Goal: Ask a question

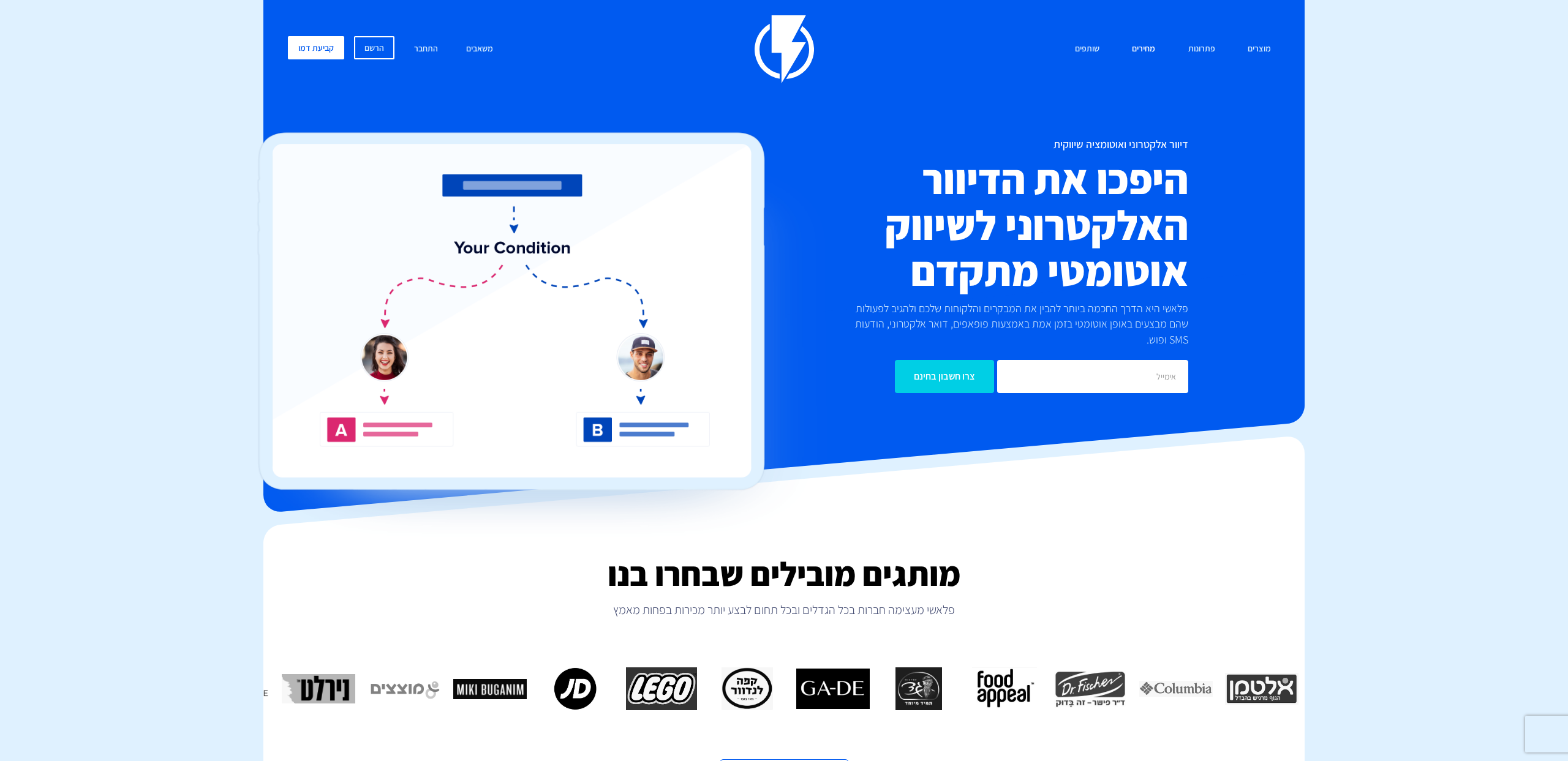
click at [1140, 56] on link "מחירים" at bounding box center [1143, 49] width 42 height 26
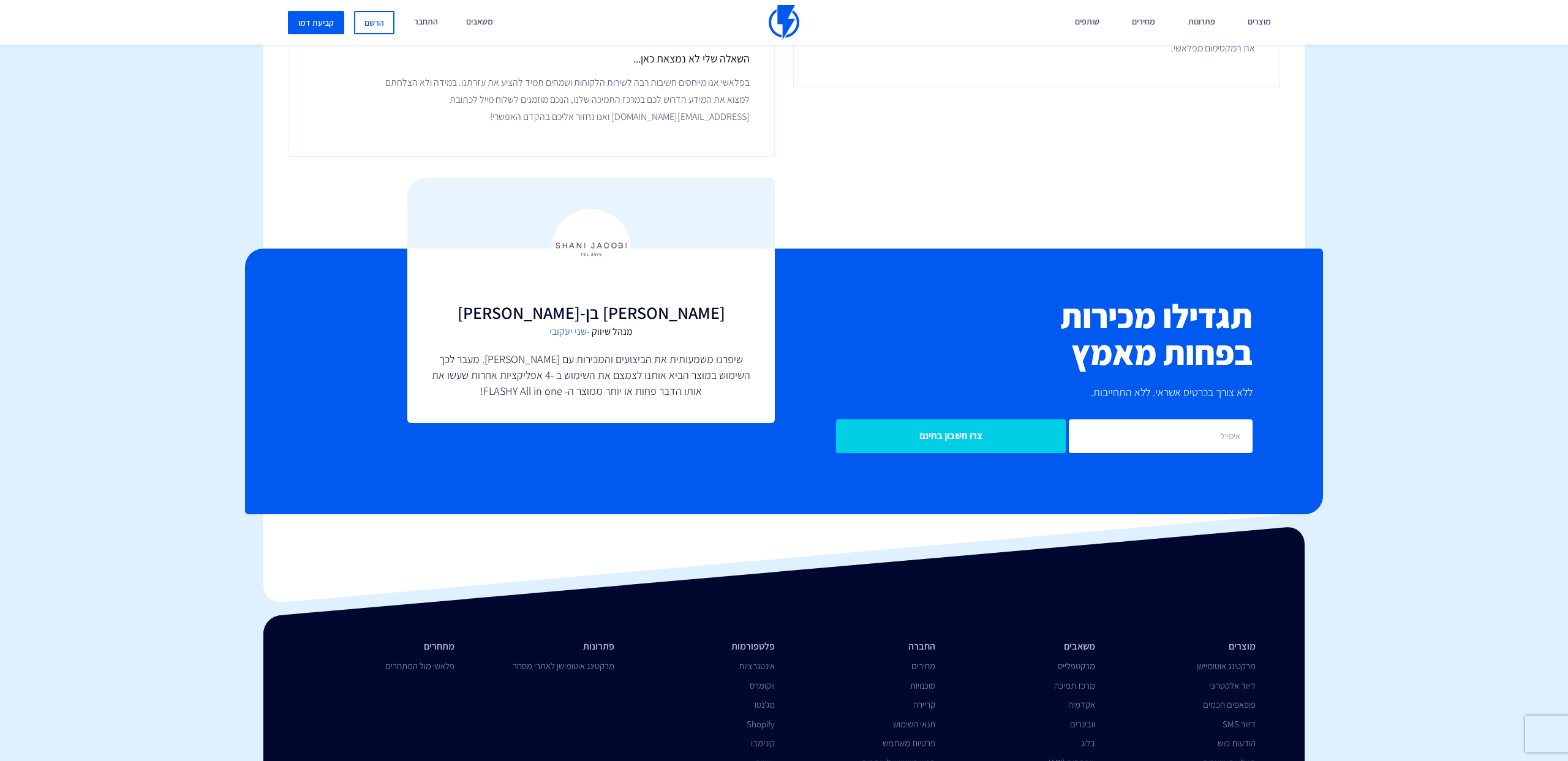
scroll to position [2717, 0]
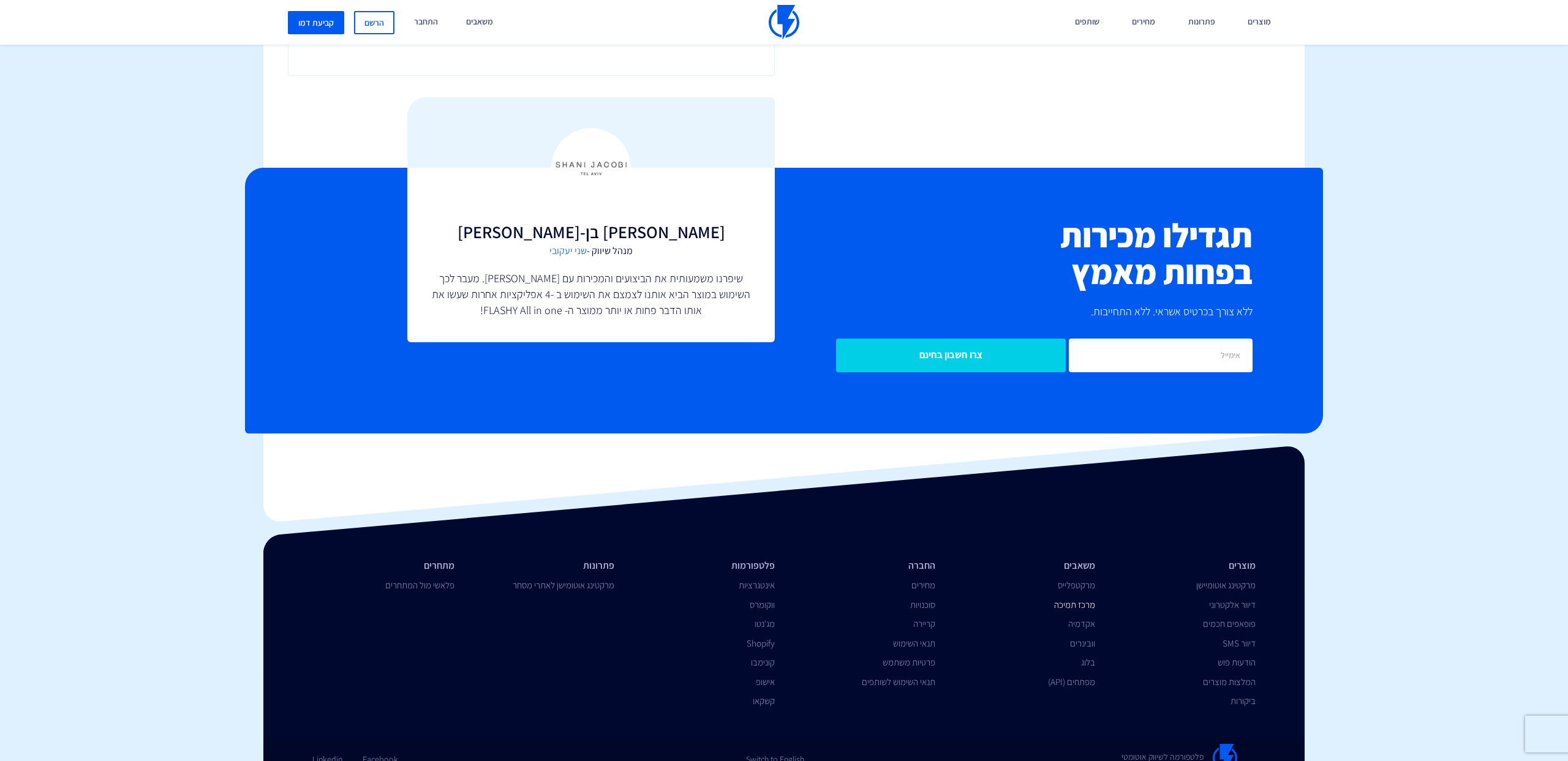
click at [1081, 599] on link "מרכז תמיכה" at bounding box center [1075, 605] width 41 height 12
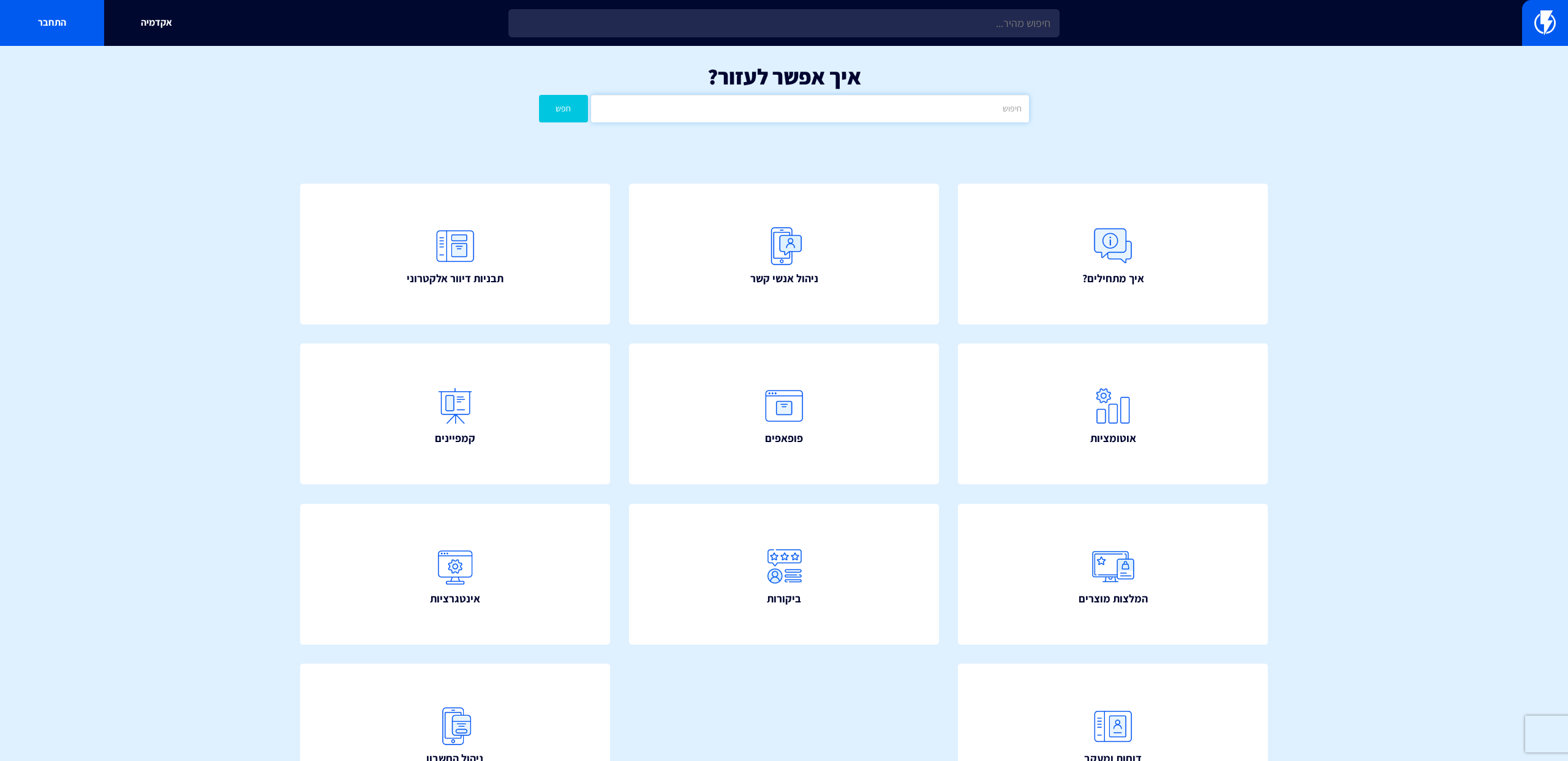
click at [842, 103] on input "text" at bounding box center [810, 109] width 438 height 28
type input "הגבלה"
click at [539, 95] on button "חפש" at bounding box center [563, 109] width 49 height 28
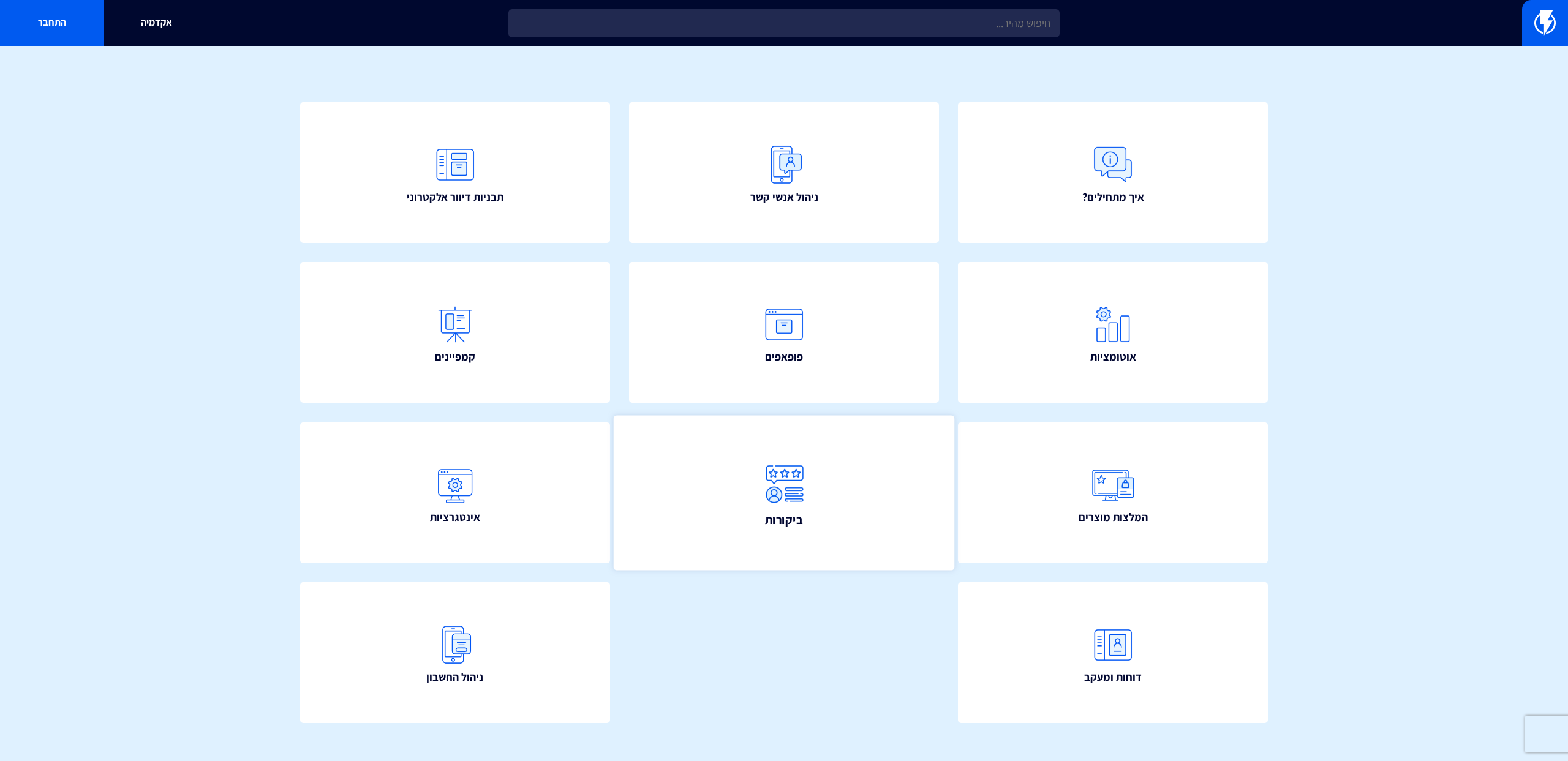
scroll to position [100, 0]
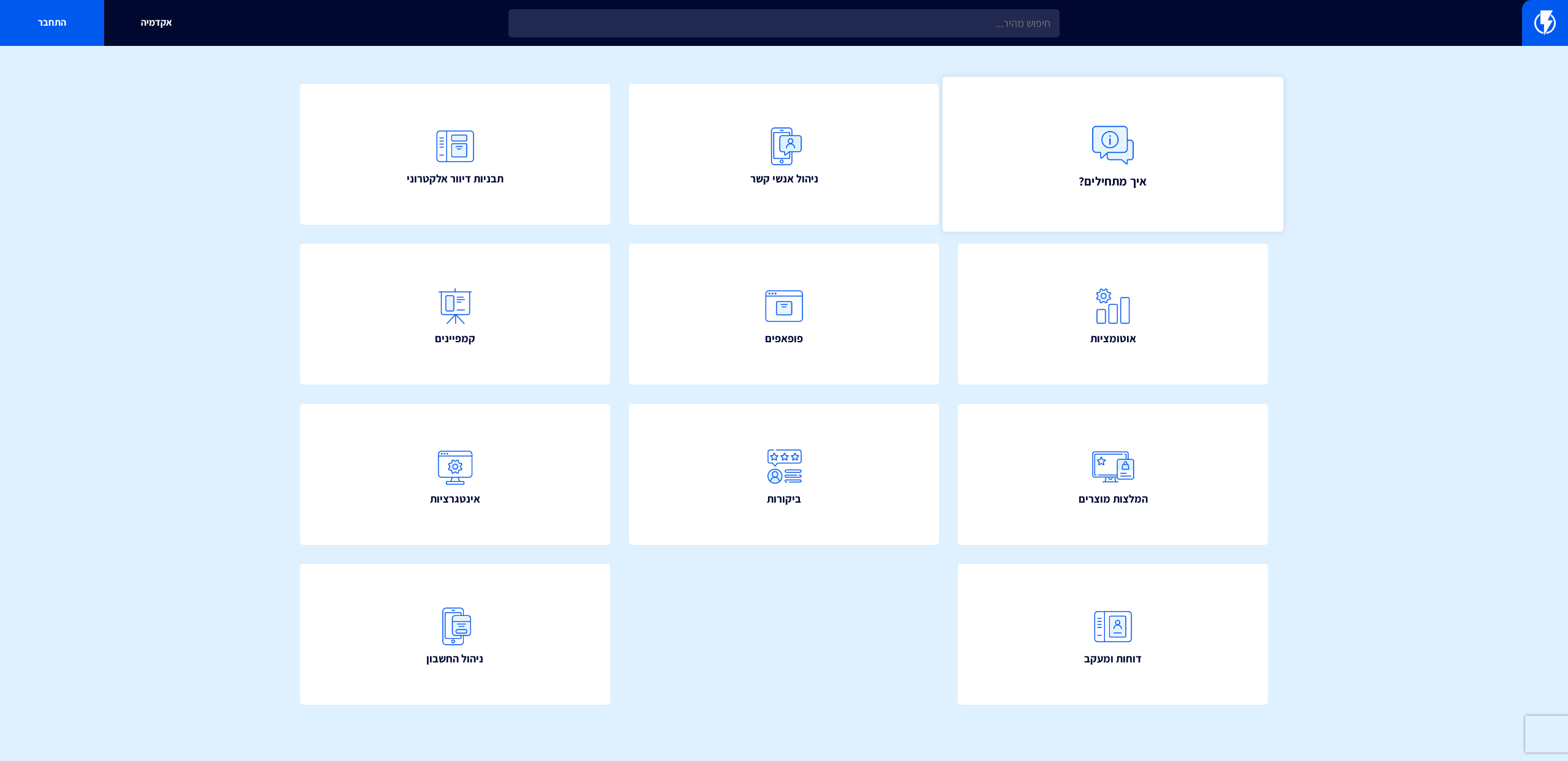
click at [1271, 107] on link "איך מתחילים?" at bounding box center [1113, 153] width 341 height 155
